Goal: Contribute content

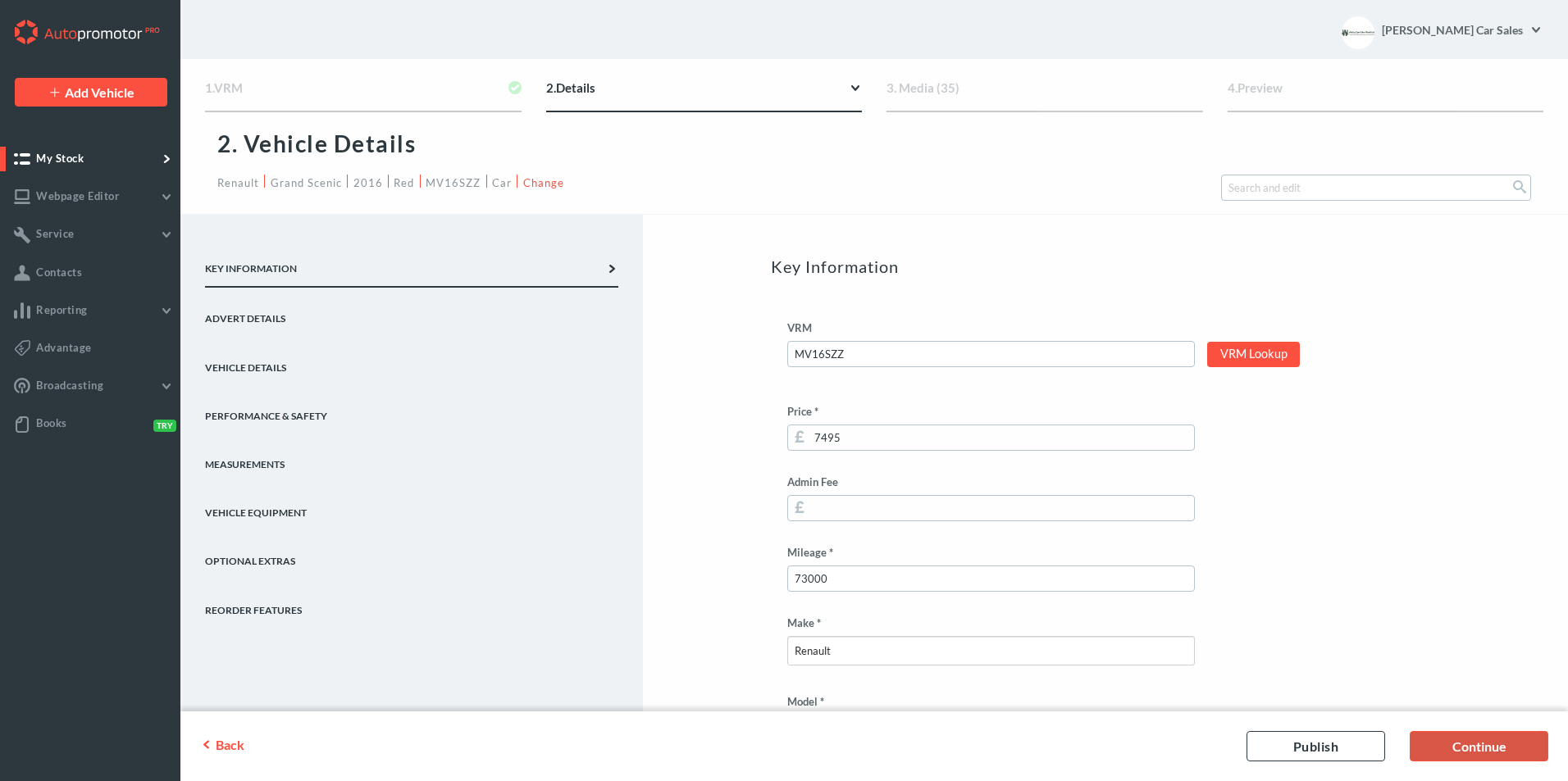
click at [1432, 745] on link "Continue" at bounding box center [1478, 746] width 139 height 30
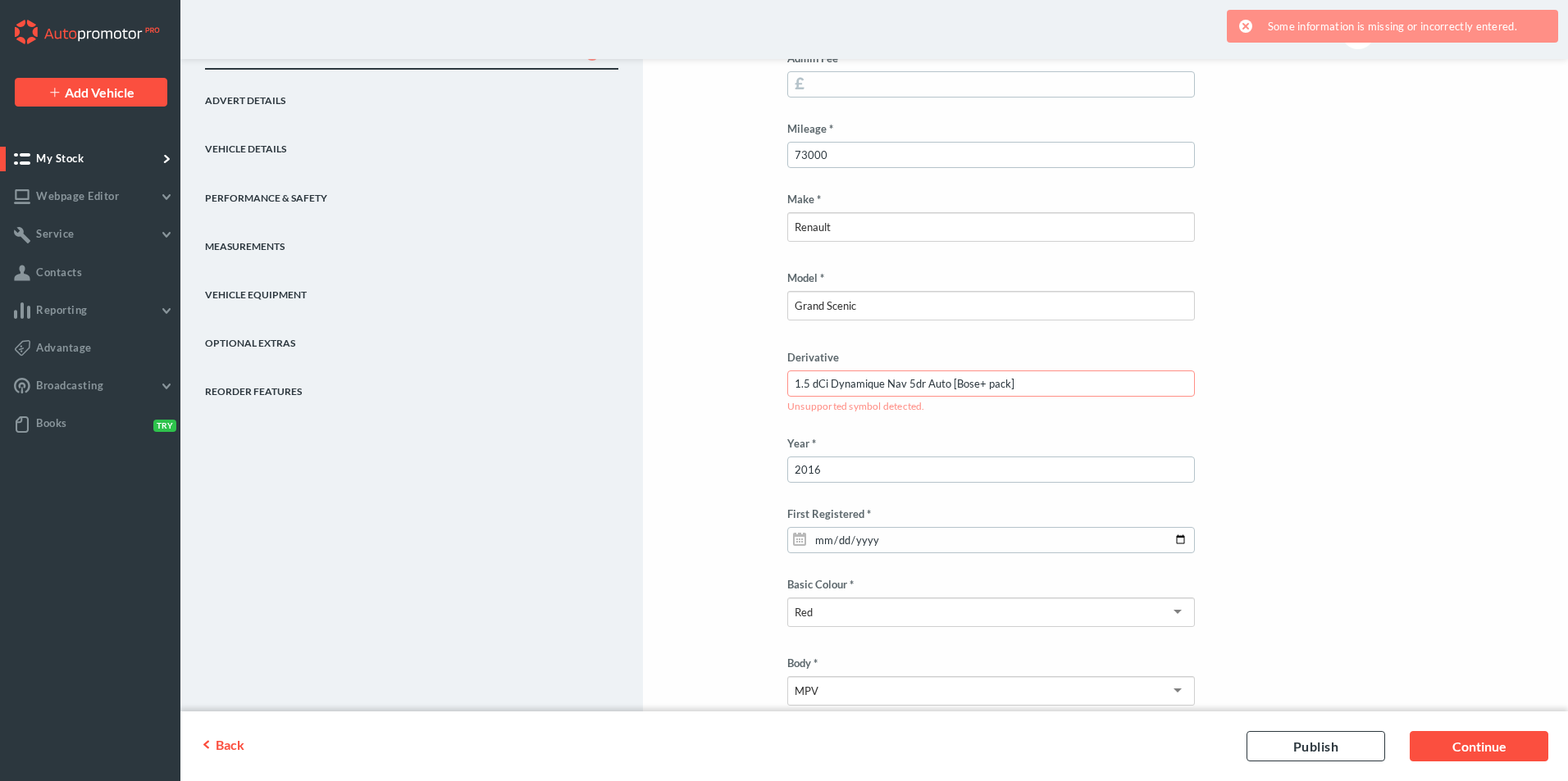
scroll to position [410, 0]
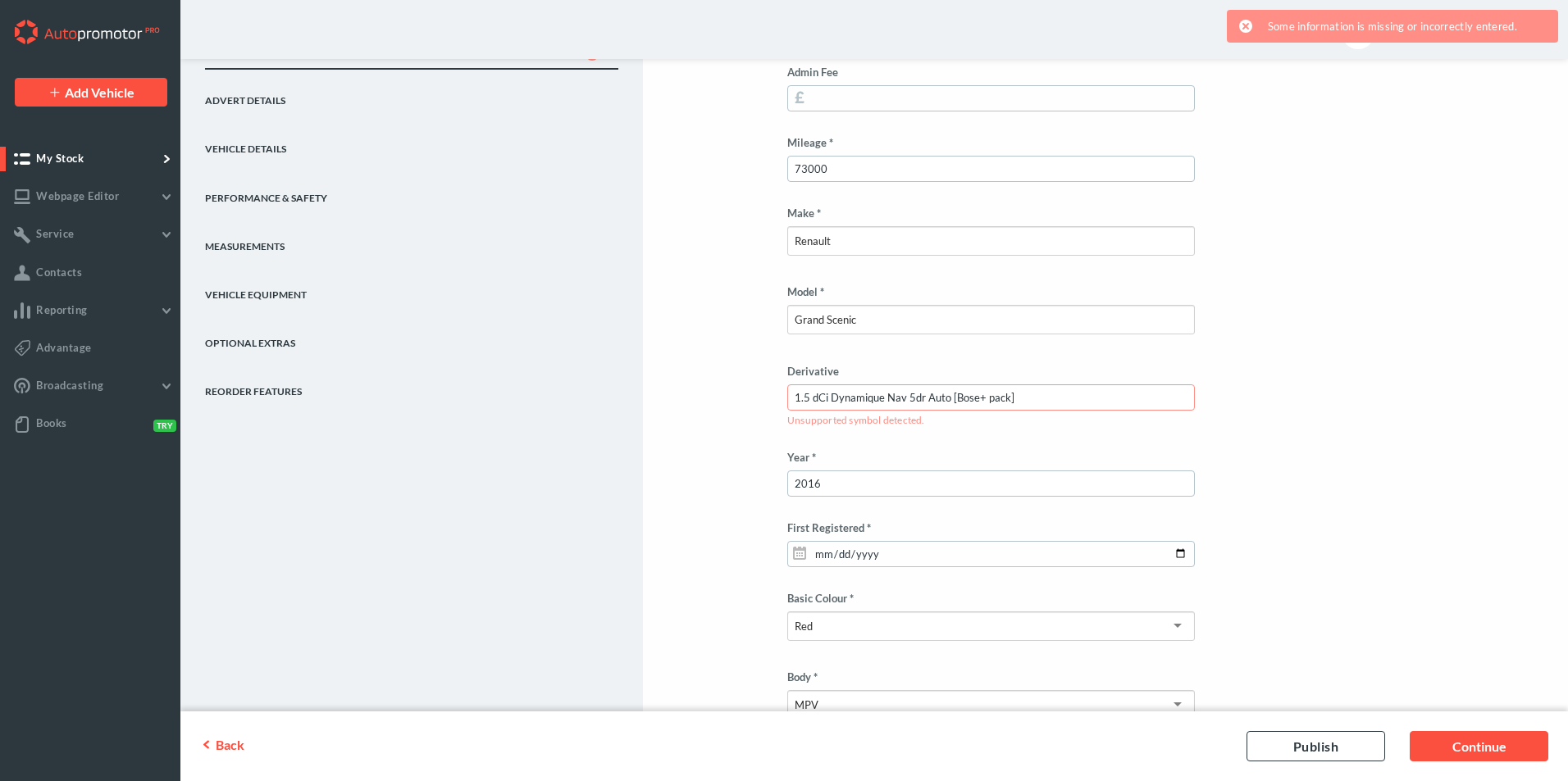
click at [1017, 400] on input "1.5 dCi Dynamique Nav 5dr Auto [Bose+ pack]" at bounding box center [991, 397] width 408 height 26
click at [955, 402] on input "1.5 dCi Dynamique Nav 5dr Auto [Bose+ pack" at bounding box center [991, 397] width 408 height 26
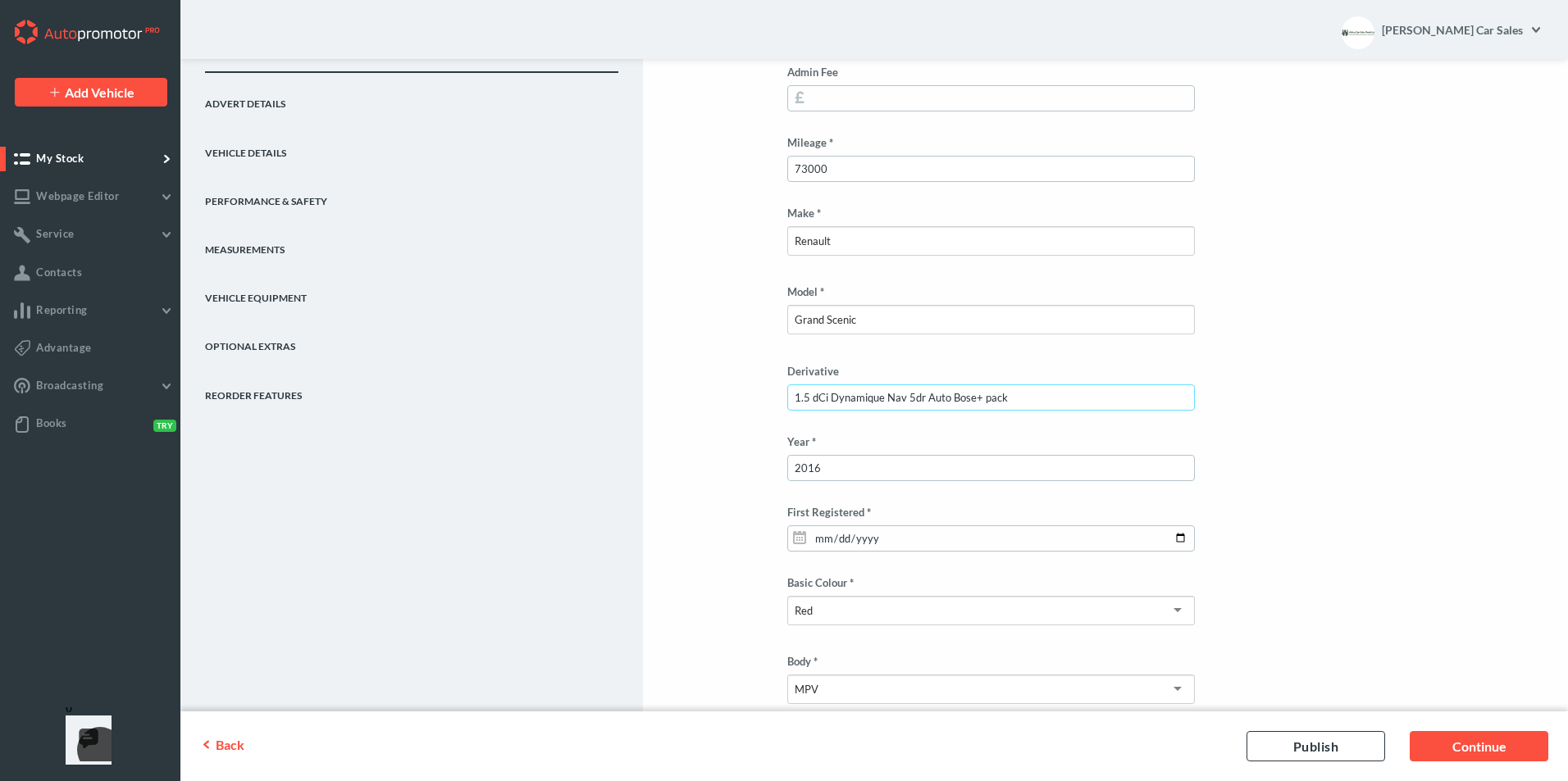
type input "1.5 dCi Dynamique Nav 5dr Auto Bose+ pack"
click at [224, 165] on link "Vehicle Details" at bounding box center [412, 146] width 414 height 48
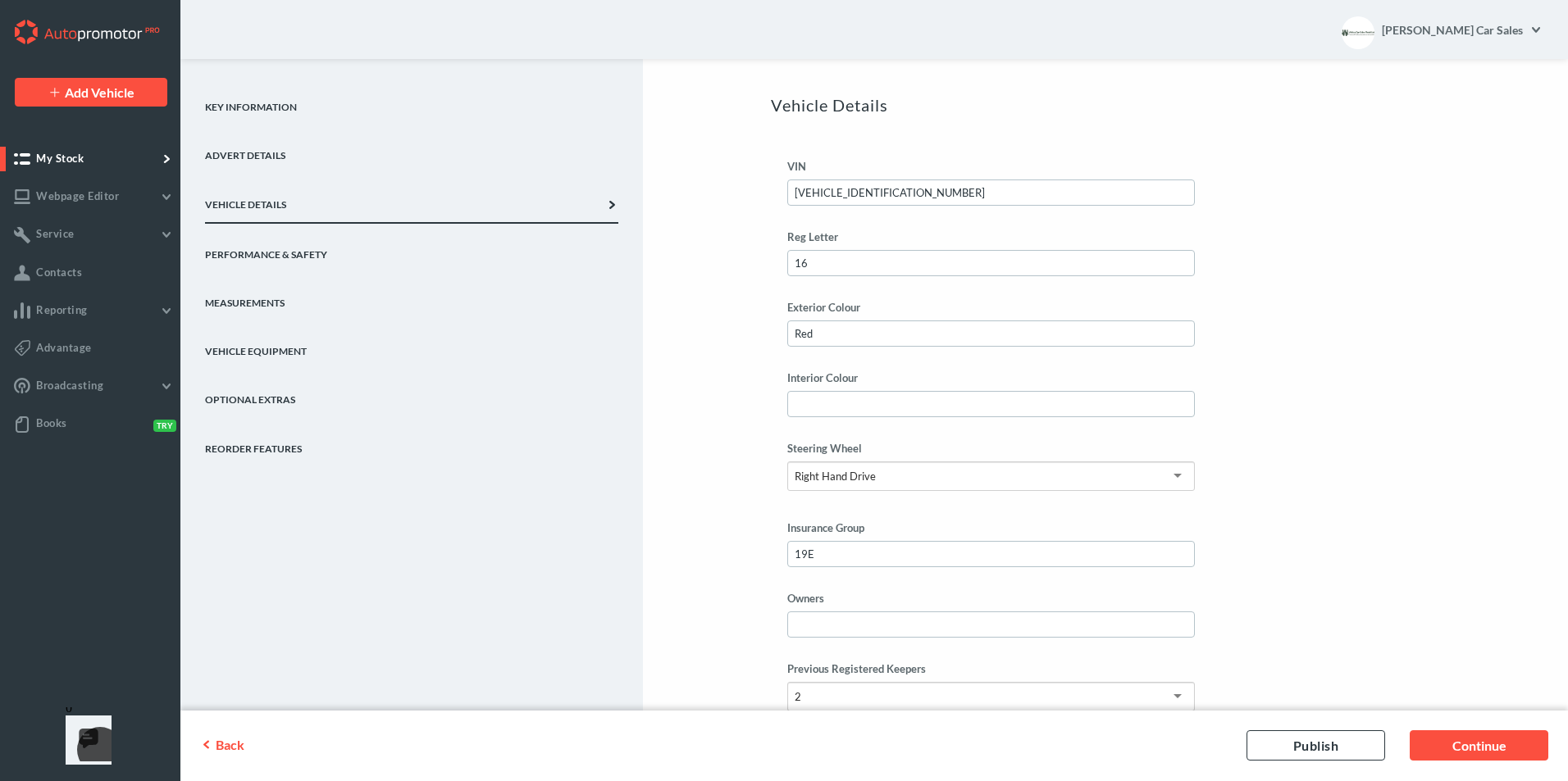
scroll to position [0, 0]
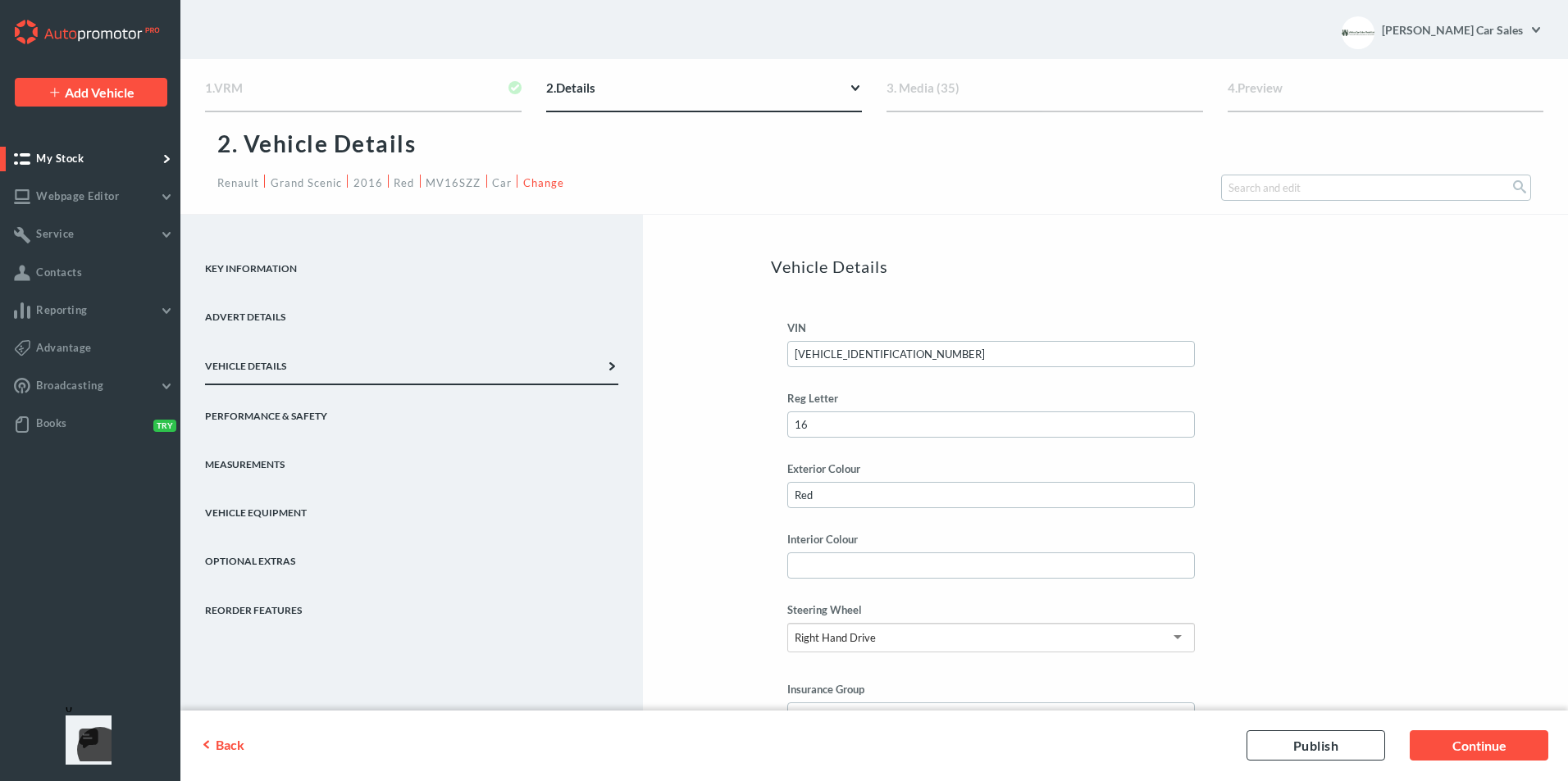
click at [389, 281] on link "Key Information" at bounding box center [412, 262] width 414 height 48
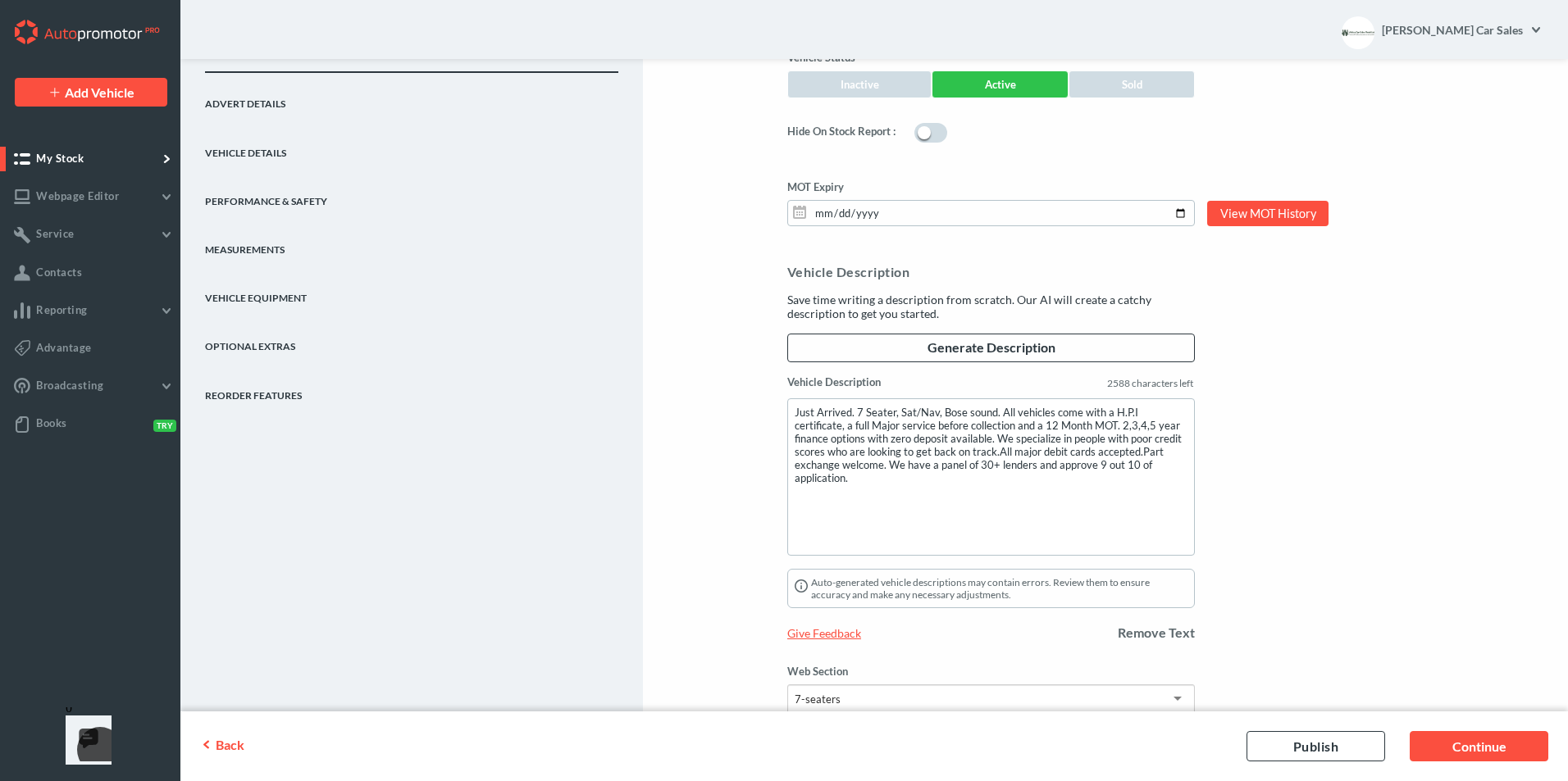
scroll to position [1305, 0]
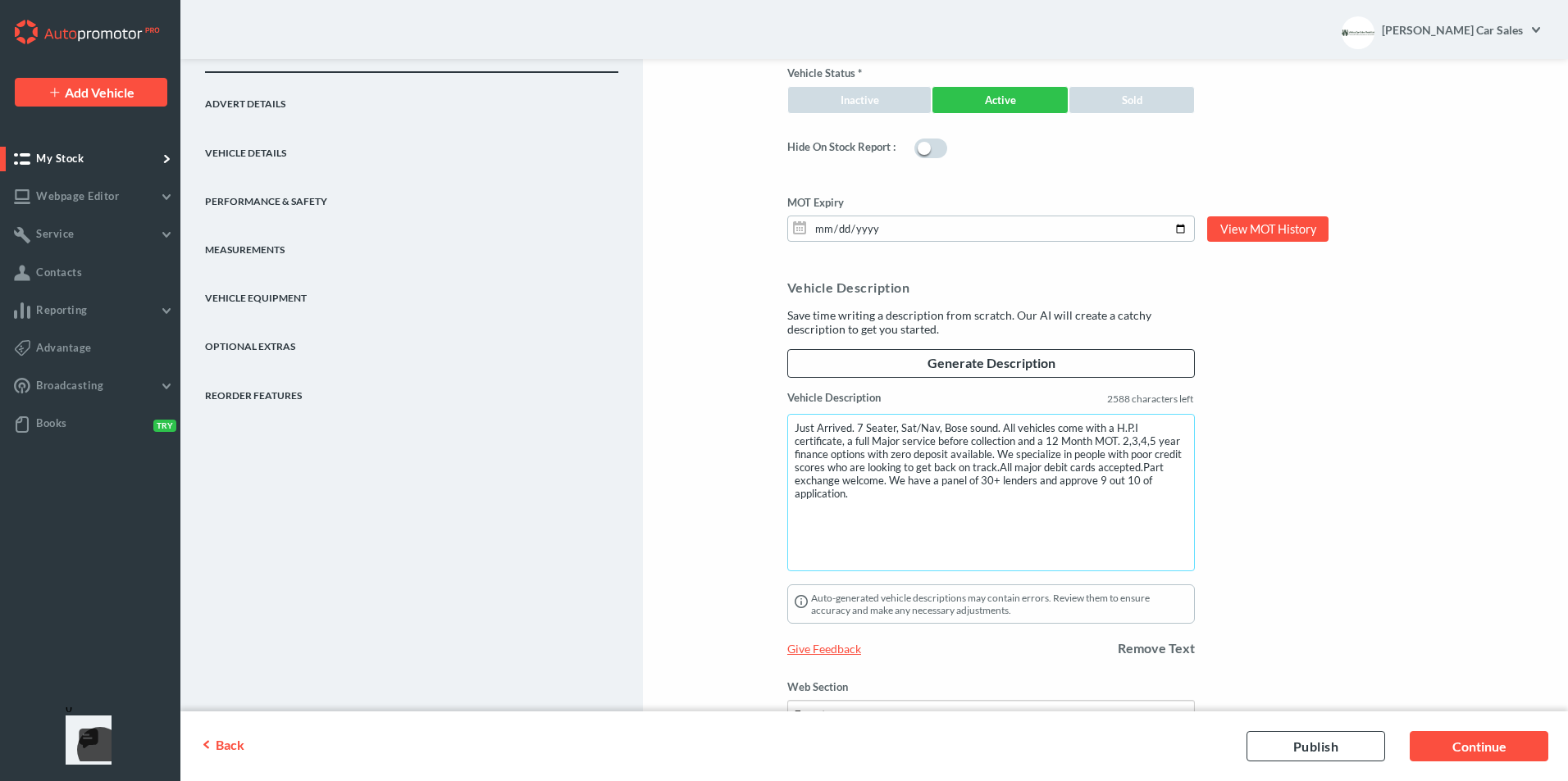
click at [793, 426] on textarea "Just Arrived. 7 Seater, Sat/Nav, Bose sound. All vehicles come with a H.P.I cer…" at bounding box center [991, 493] width 408 height 158
type textarea "Auto. Reversing Camera. Just Arrived. 7 Seater, Sat/Nav, Bose sound. All vehicl…"
click at [1491, 733] on link "Continue" at bounding box center [1478, 746] width 139 height 30
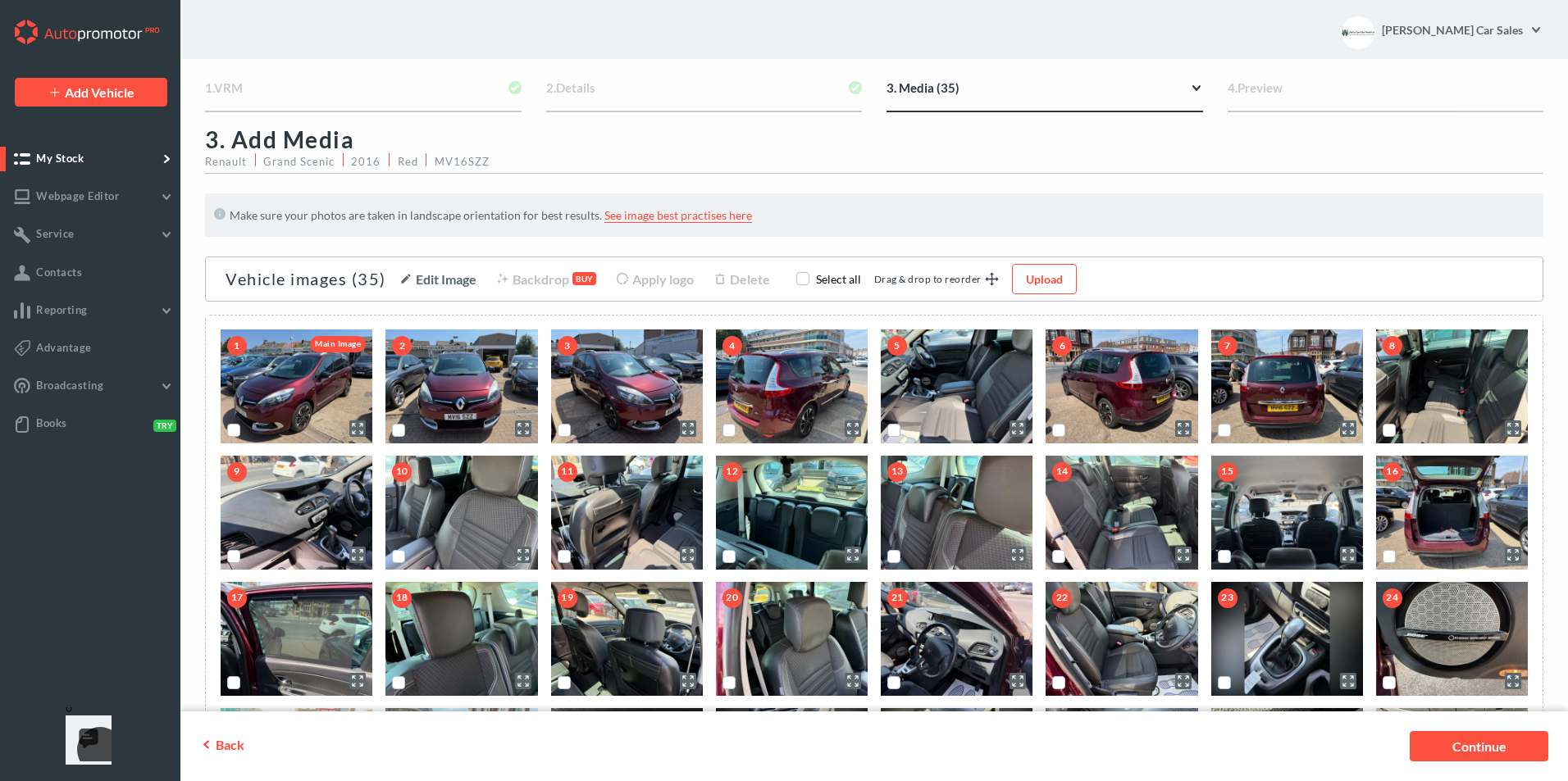
click at [1490, 738] on link "Continue" at bounding box center [1478, 746] width 139 height 30
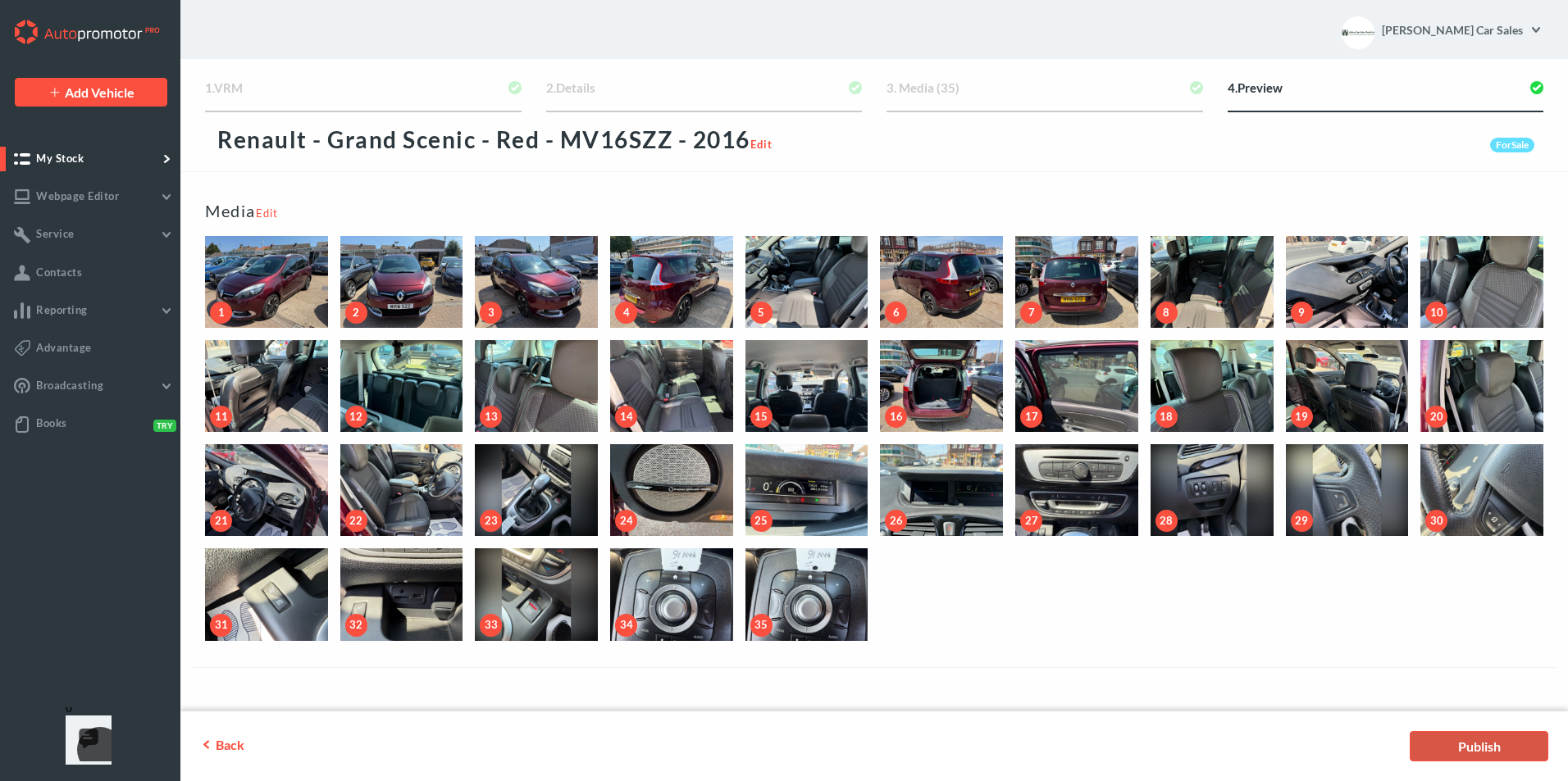
click at [1446, 733] on link "Publish" at bounding box center [1478, 746] width 139 height 30
